Goal: Task Accomplishment & Management: Manage account settings

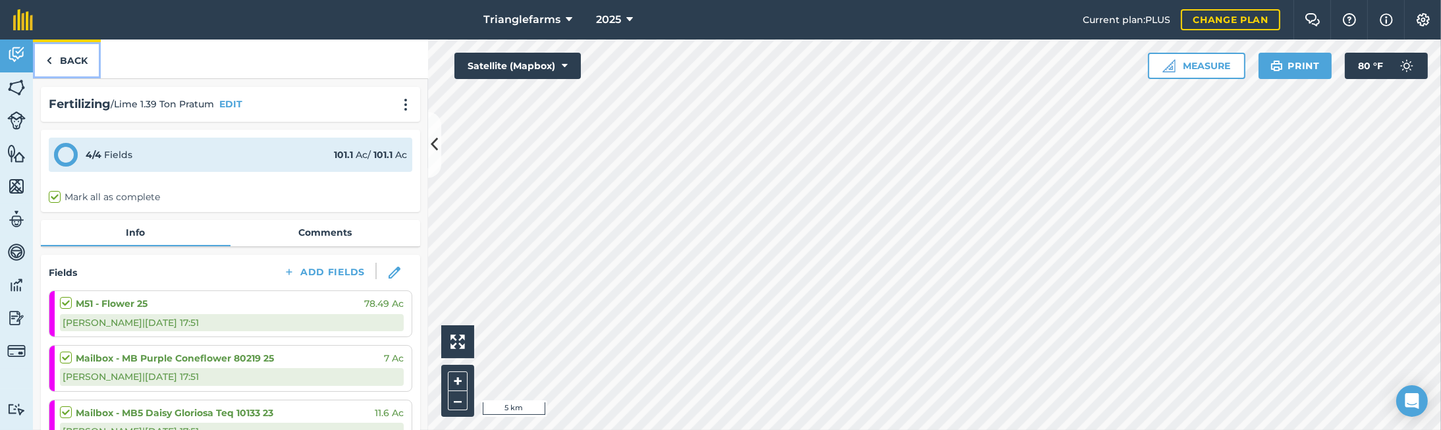
click at [66, 60] on link "Back" at bounding box center [67, 59] width 68 height 39
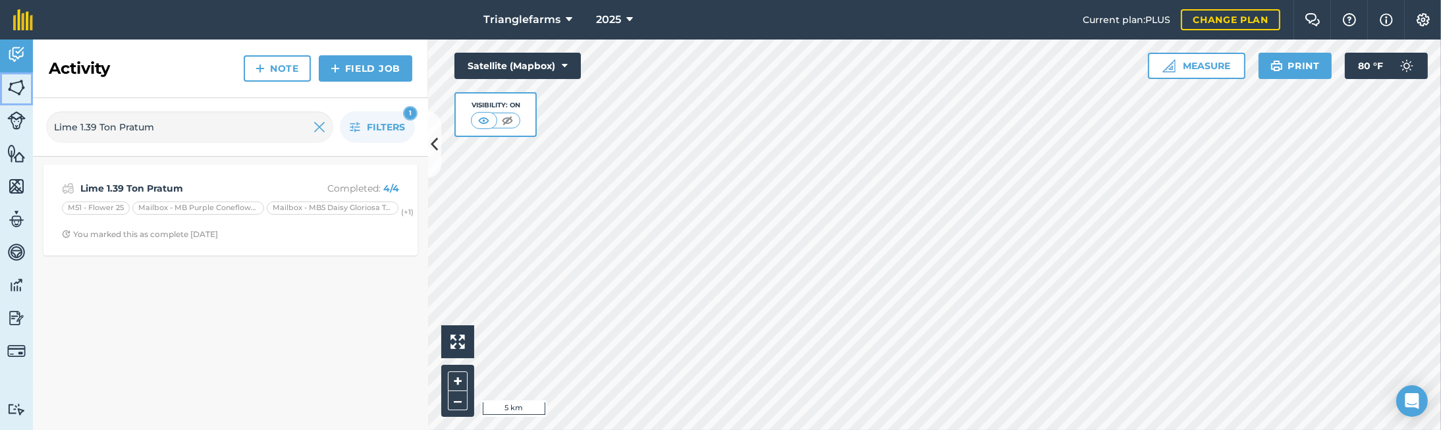
click at [20, 89] on img at bounding box center [16, 88] width 18 height 20
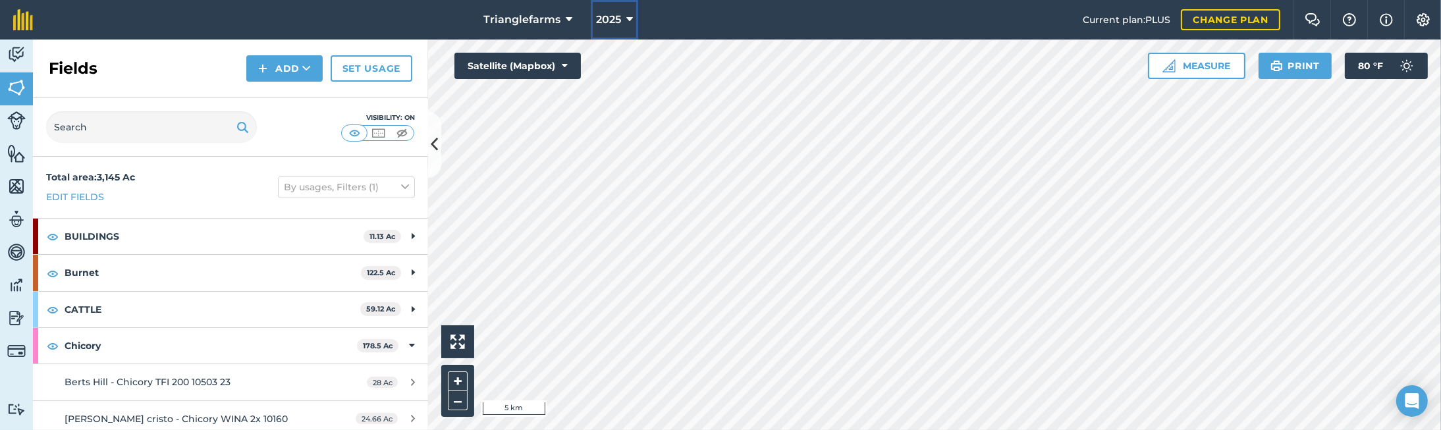
click at [630, 24] on icon at bounding box center [629, 20] width 7 height 16
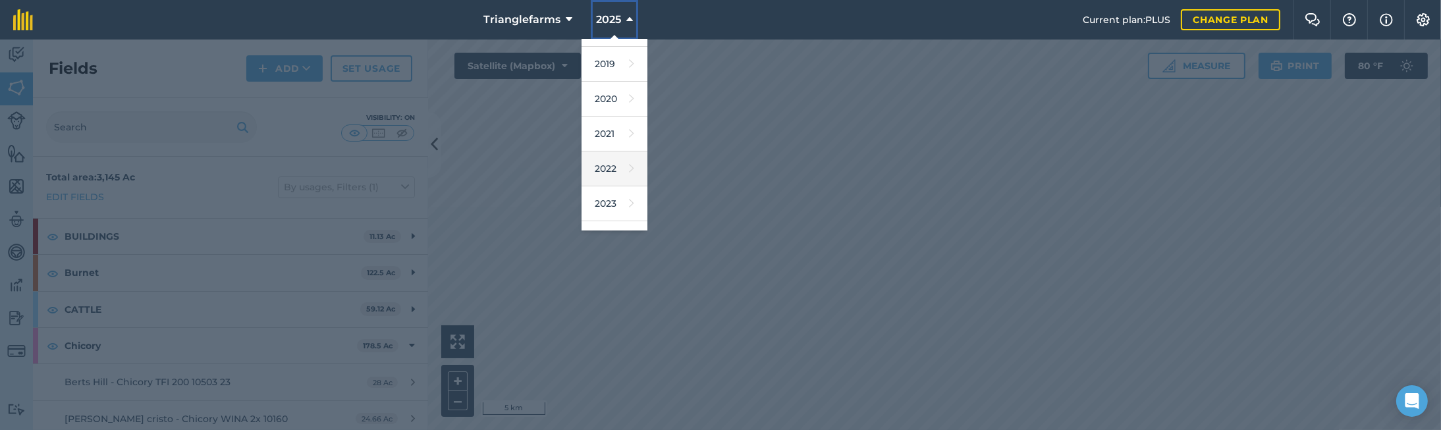
scroll to position [119, 0]
click at [605, 182] on link "2024" at bounding box center [615, 182] width 66 height 35
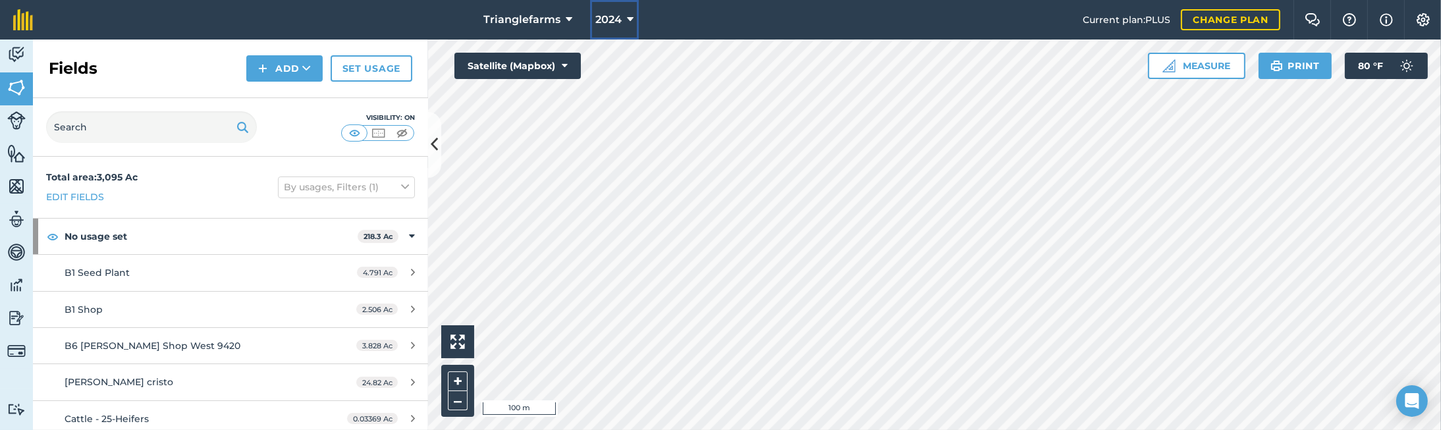
click at [621, 25] on button "2024" at bounding box center [614, 20] width 49 height 40
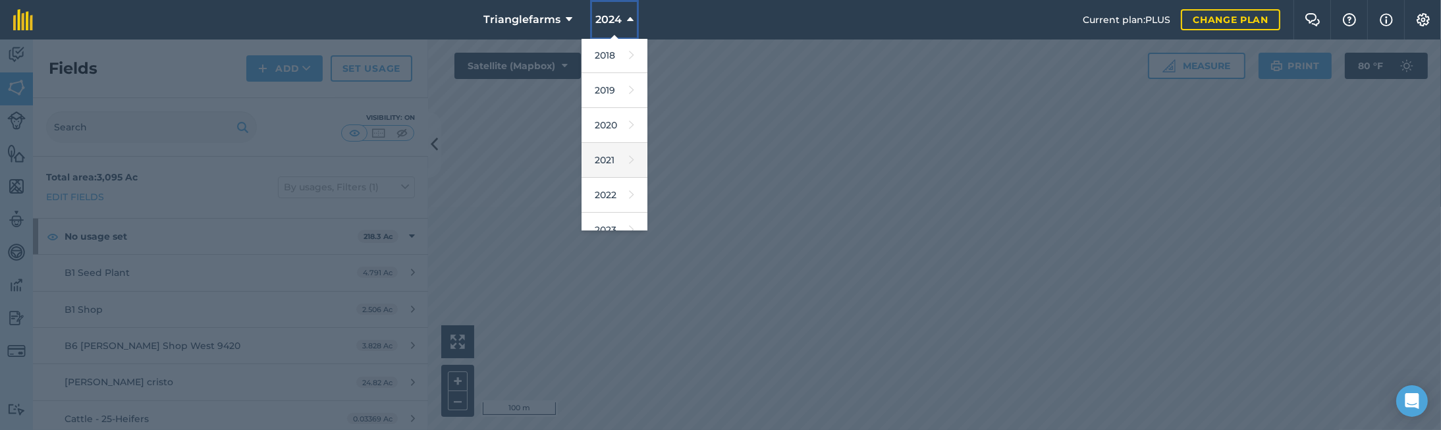
scroll to position [119, 0]
click at [599, 151] on link "2023" at bounding box center [615, 147] width 66 height 35
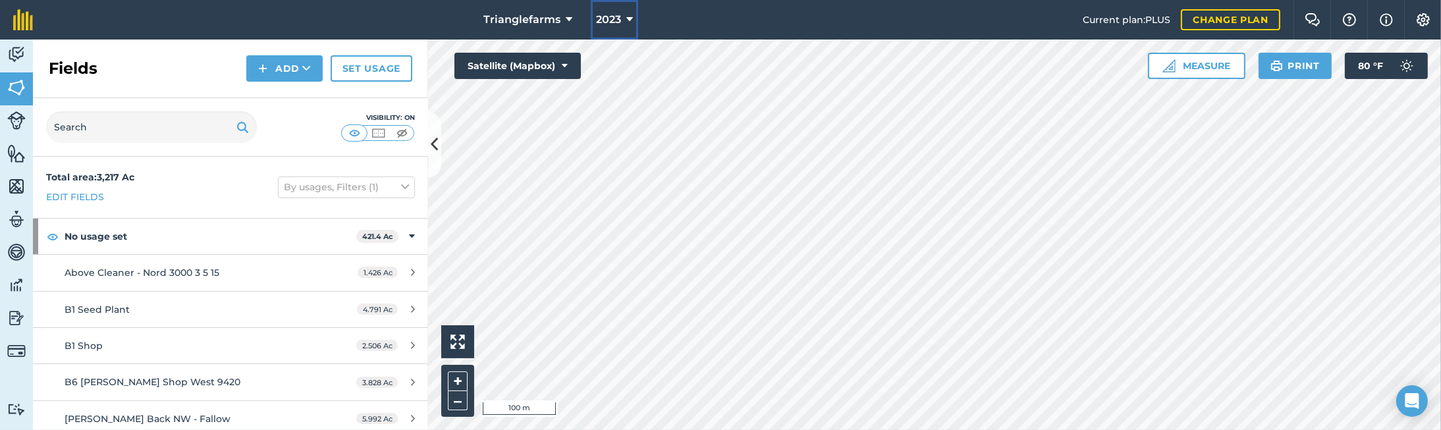
click at [621, 16] on button "2023" at bounding box center [614, 20] width 47 height 40
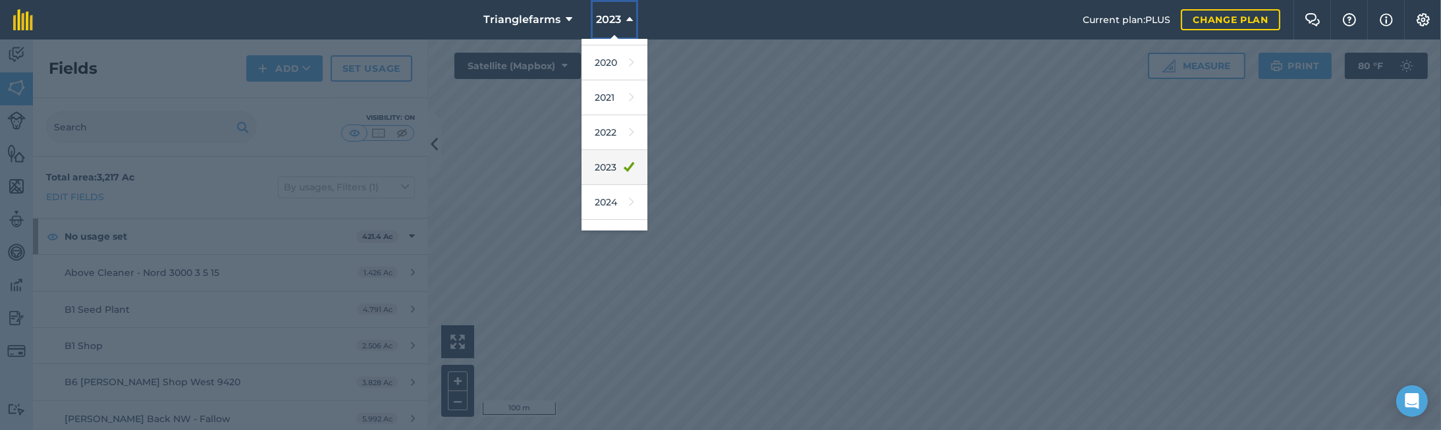
scroll to position [192, 0]
click at [605, 152] on link "2025" at bounding box center [615, 144] width 66 height 35
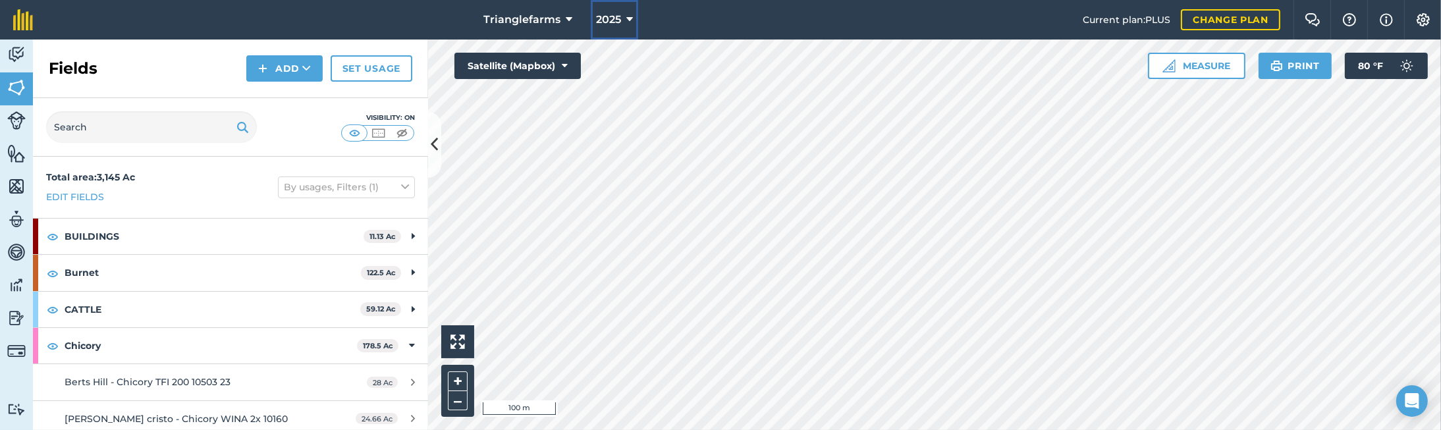
click at [626, 24] on icon at bounding box center [629, 20] width 7 height 16
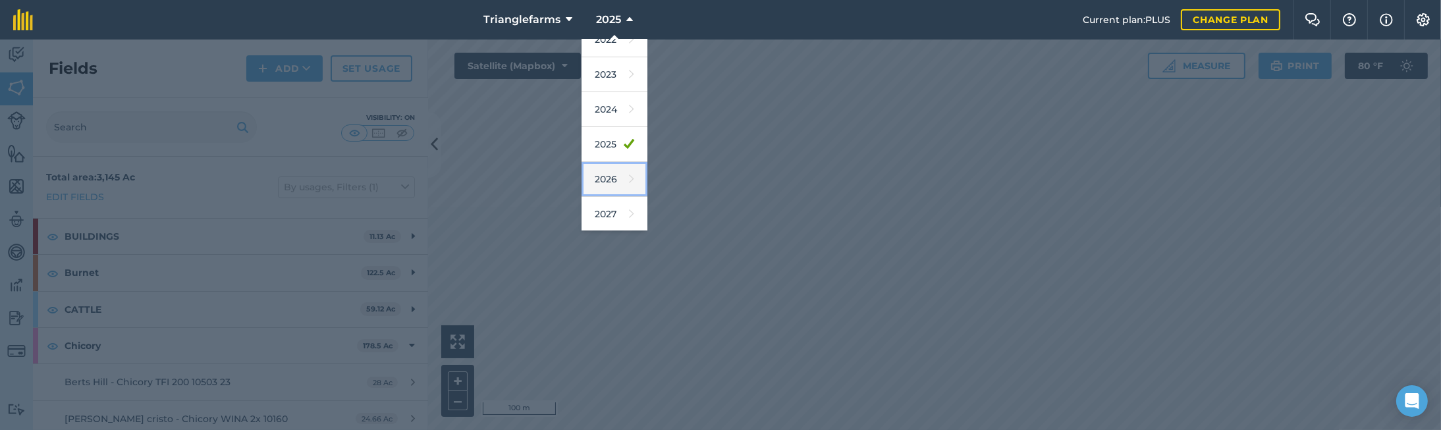
click at [616, 183] on link "2026" at bounding box center [615, 179] width 66 height 35
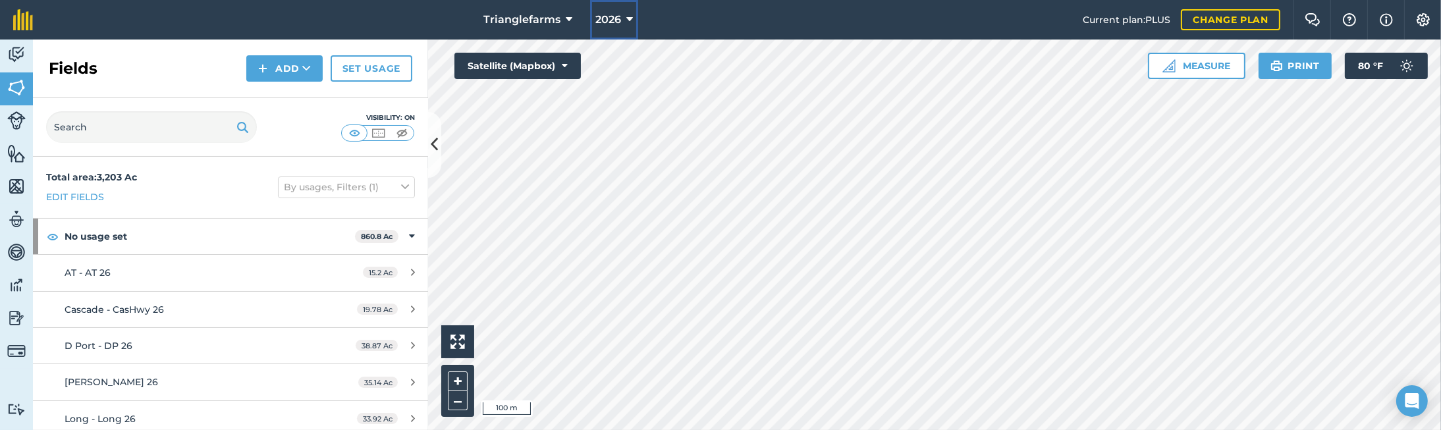
click at [615, 26] on span "2026" at bounding box center [609, 20] width 26 height 16
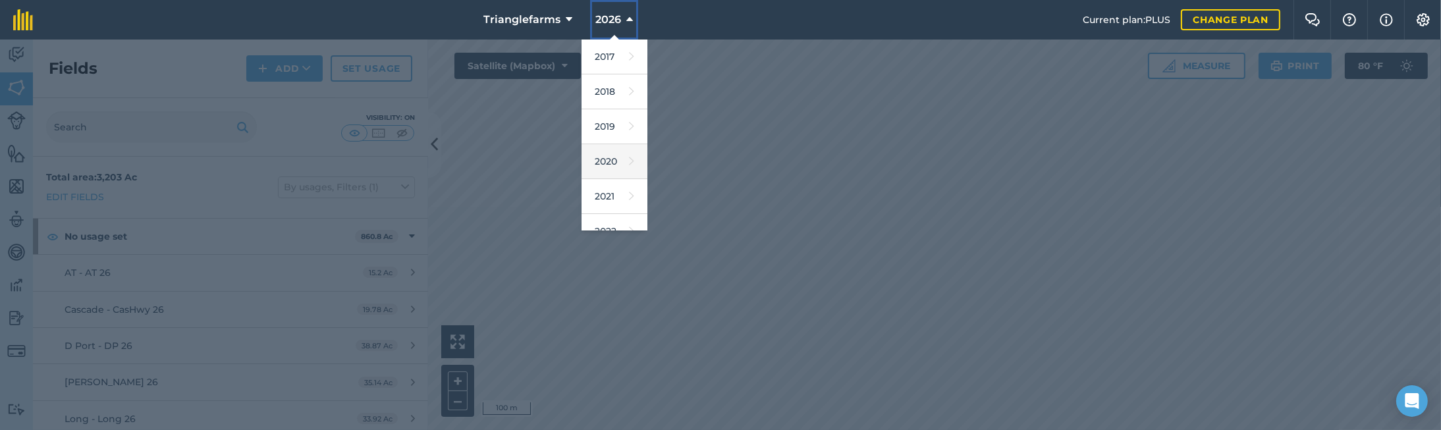
scroll to position [119, 0]
click at [607, 146] on link "2023" at bounding box center [615, 147] width 66 height 35
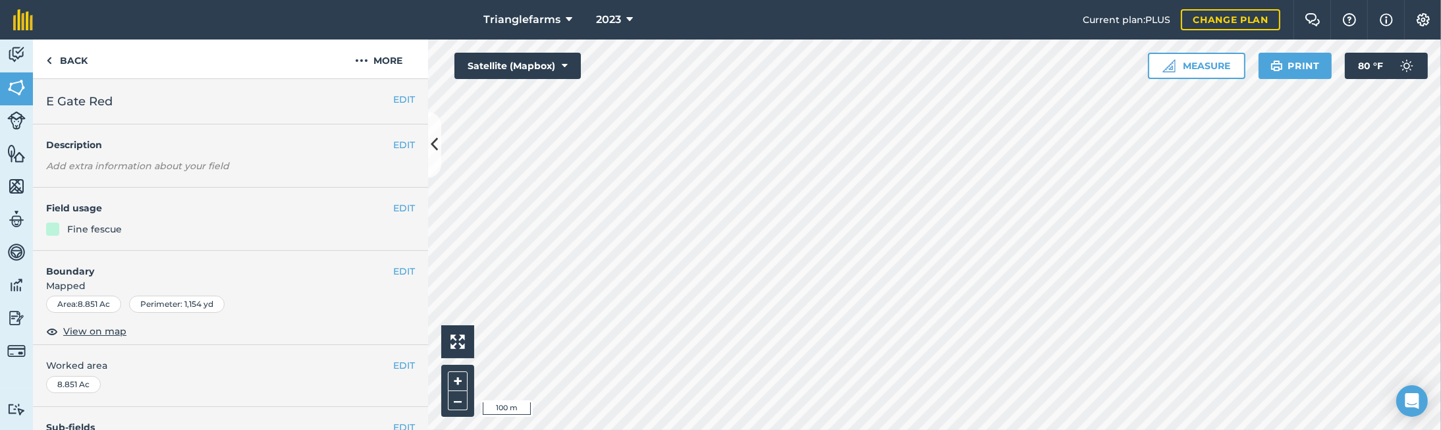
scroll to position [239, 0]
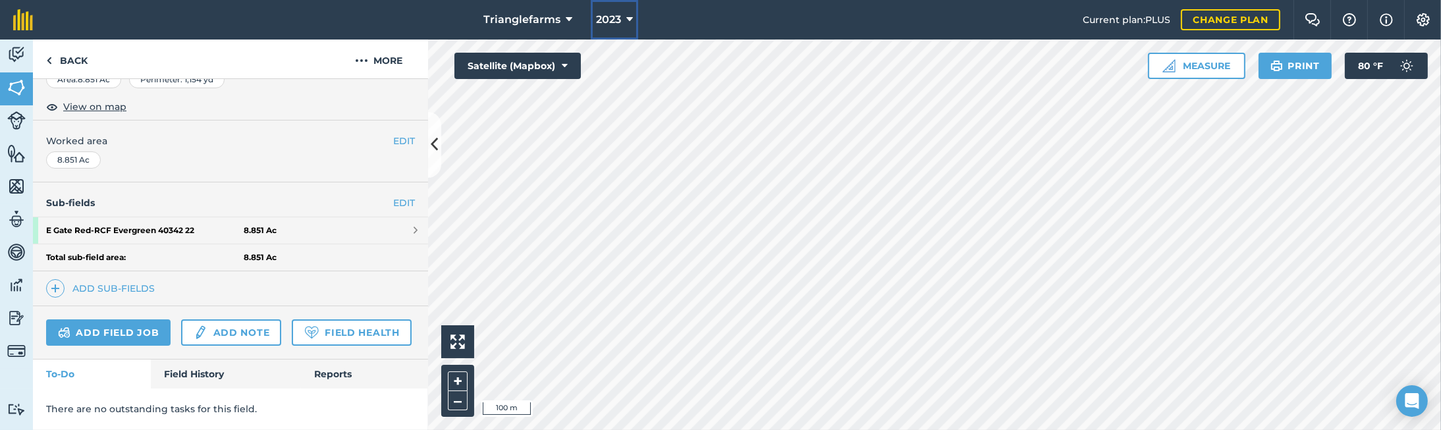
click at [621, 12] on button "2023" at bounding box center [614, 20] width 47 height 40
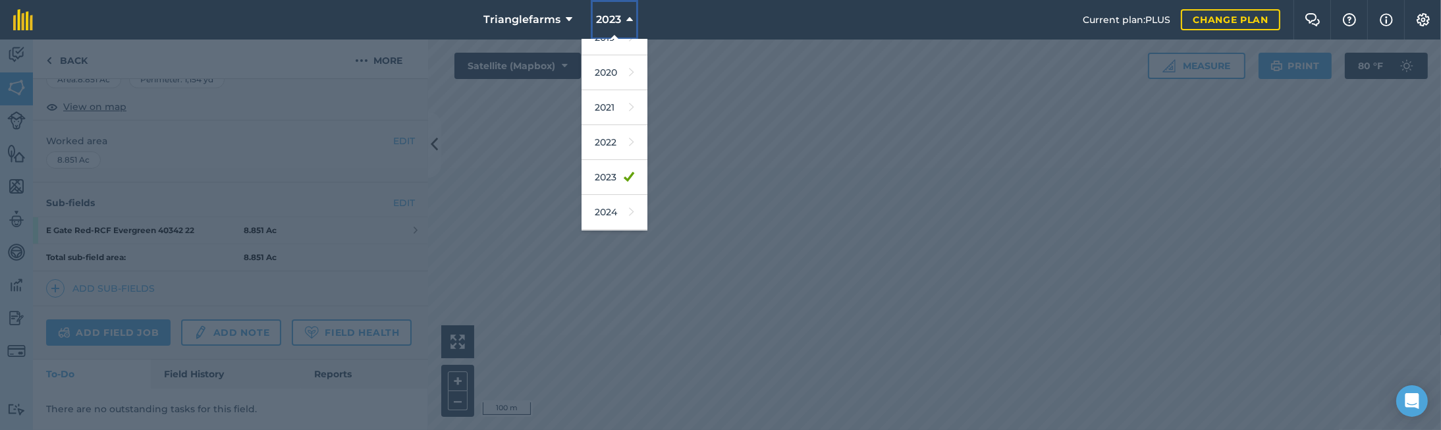
scroll to position [179, 0]
click at [612, 126] on link "2024" at bounding box center [615, 122] width 66 height 35
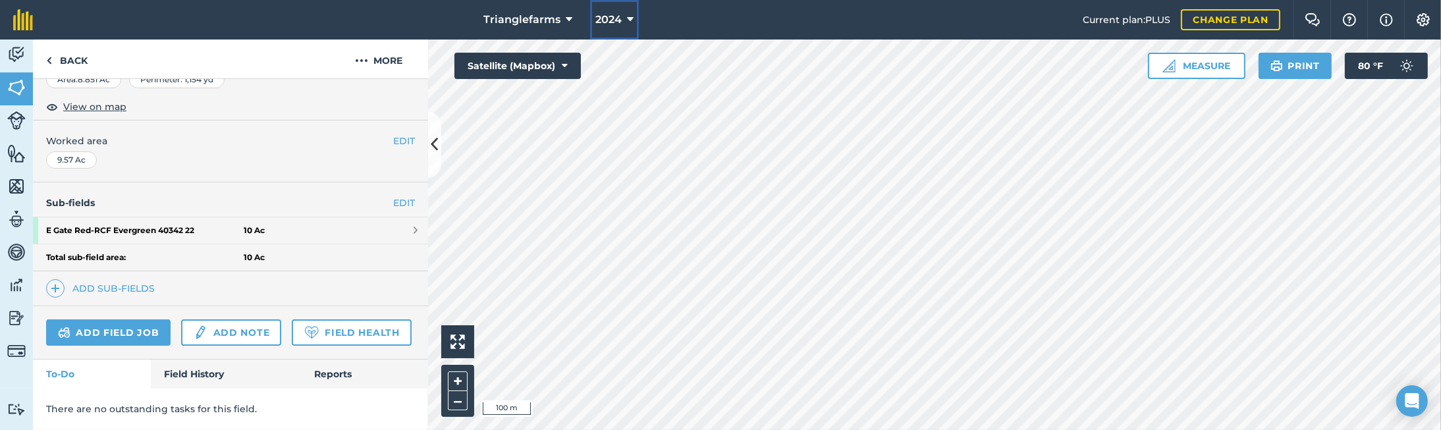
click at [624, 21] on button "2024" at bounding box center [614, 20] width 49 height 40
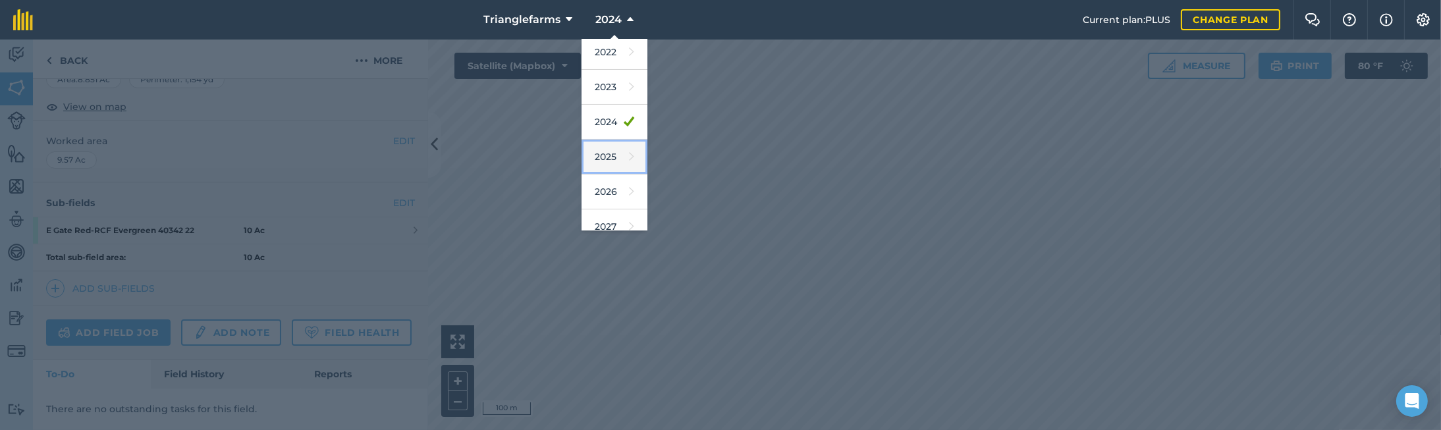
click at [594, 157] on link "2025" at bounding box center [615, 157] width 66 height 35
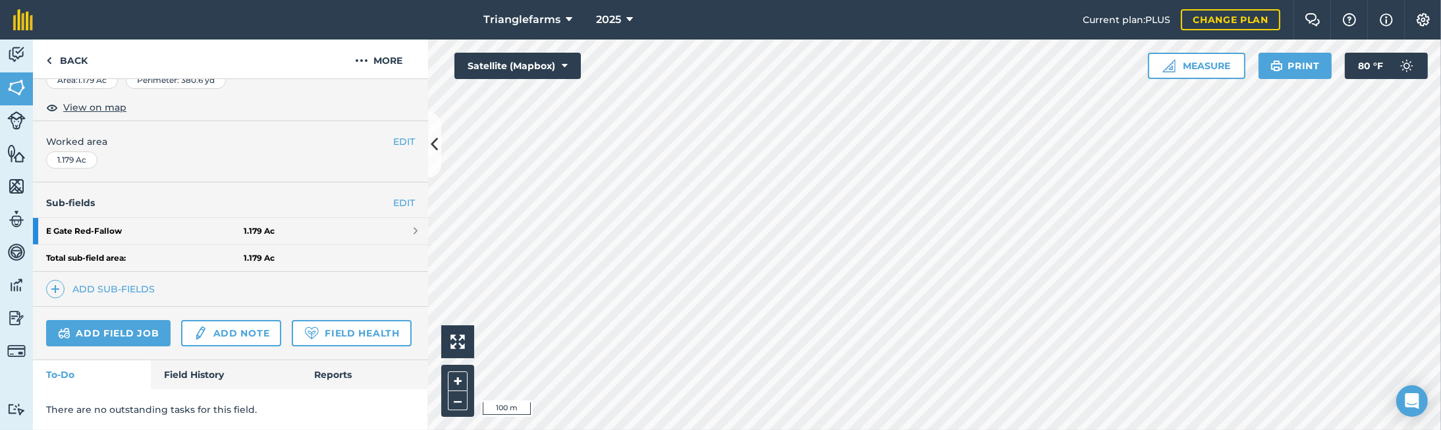
scroll to position [237, 0]
click at [609, 20] on span "2025" at bounding box center [608, 20] width 25 height 16
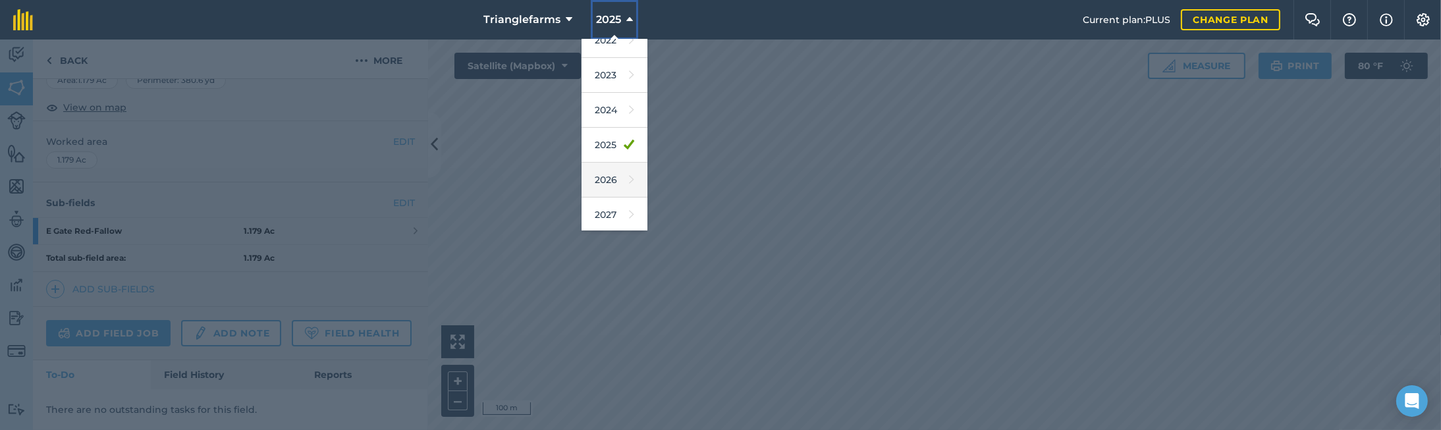
scroll to position [192, 0]
click at [605, 171] on link "2026" at bounding box center [615, 179] width 66 height 35
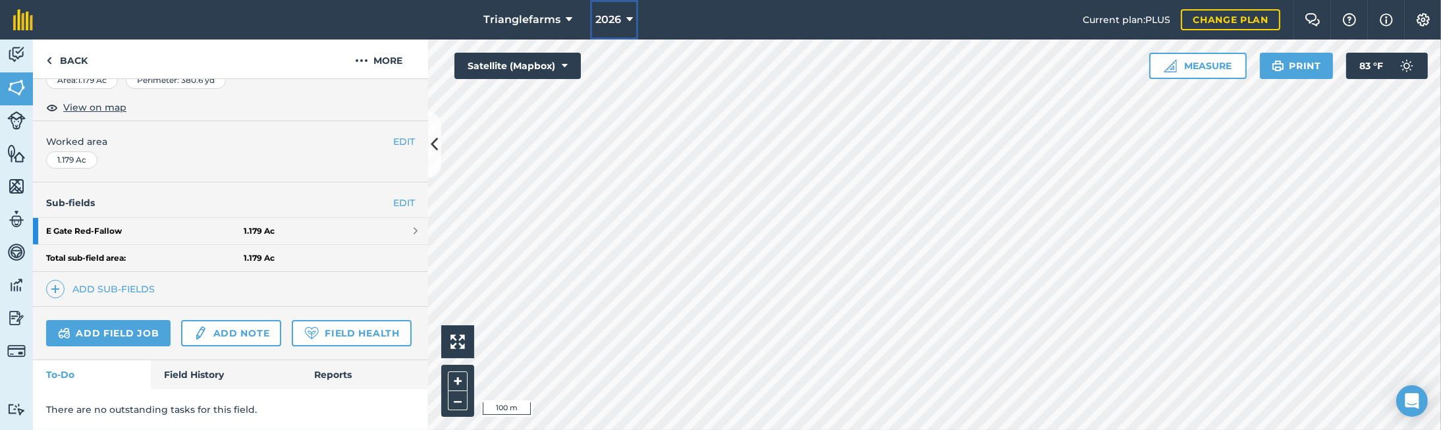
click at [619, 7] on button "2026" at bounding box center [614, 20] width 48 height 40
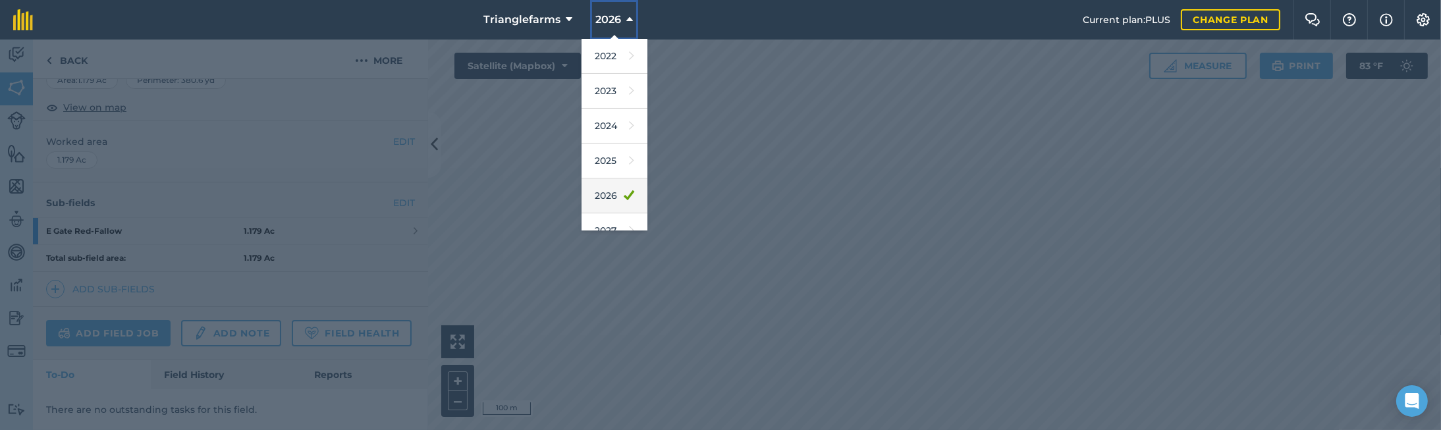
scroll to position [179, 0]
click at [609, 124] on link "2024" at bounding box center [615, 122] width 66 height 35
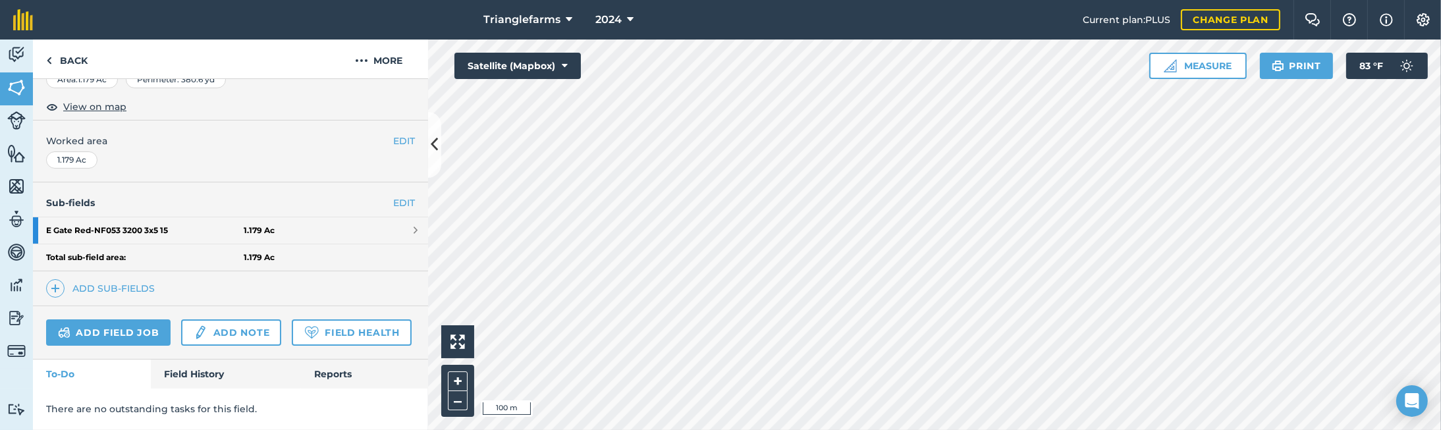
scroll to position [239, 0]
